Goal: Check status: Check status

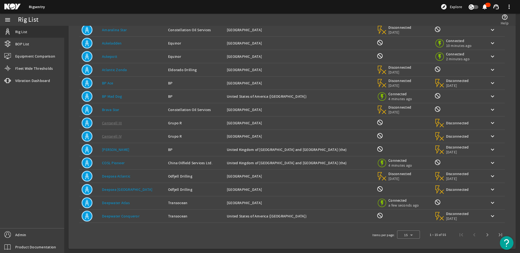
scroll to position [48, 0]
click at [482, 235] on span "Next page" at bounding box center [487, 234] width 13 height 13
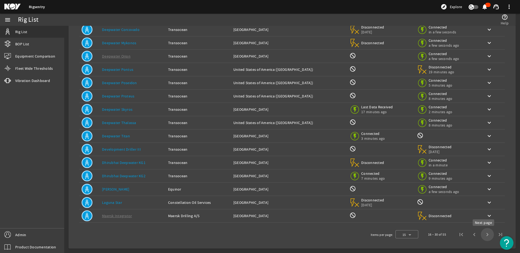
click at [481, 236] on span "Next page" at bounding box center [487, 234] width 13 height 13
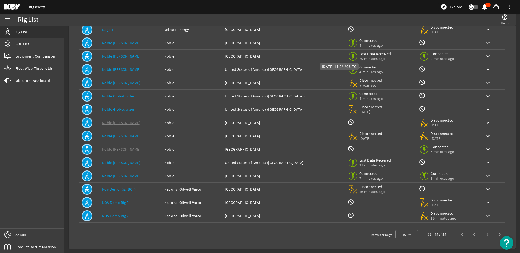
click at [359, 54] on span "Last Data Received" at bounding box center [375, 53] width 32 height 5
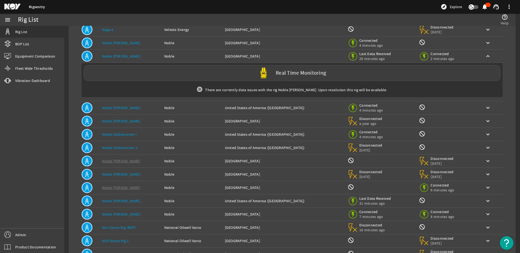
click at [359, 57] on span "29 minutes ago" at bounding box center [375, 58] width 32 height 5
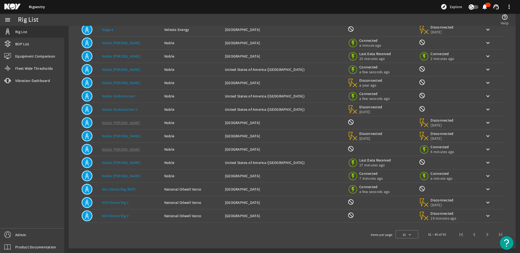
scroll to position [0, 0]
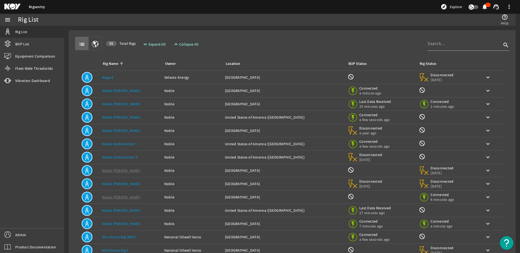
click at [8, 20] on mat-icon "menu" at bounding box center [7, 20] width 7 height 7
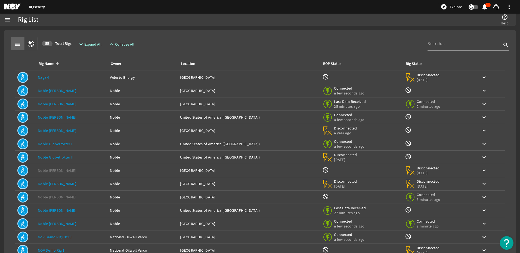
click at [5, 18] on mat-icon "menu" at bounding box center [7, 20] width 7 height 7
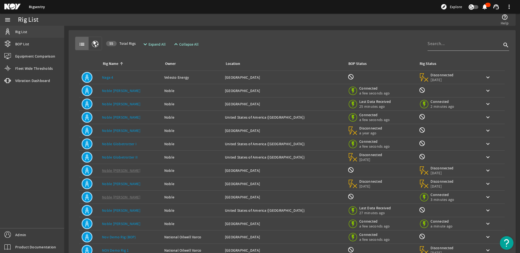
click at [29, 34] on link "Rig List" at bounding box center [32, 32] width 64 height 12
click at [5, 21] on mat-icon "menu" at bounding box center [7, 20] width 7 height 7
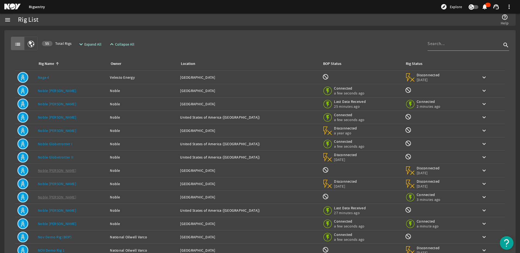
click at [34, 5] on link "Rigsentry" at bounding box center [37, 6] width 16 height 5
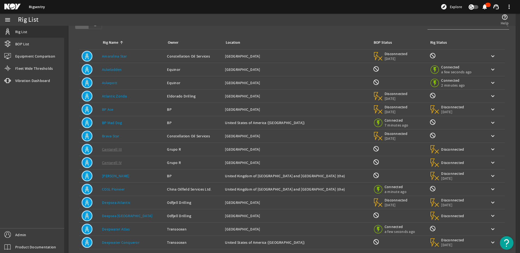
scroll to position [48, 0]
